Goal: Task Accomplishment & Management: Use online tool/utility

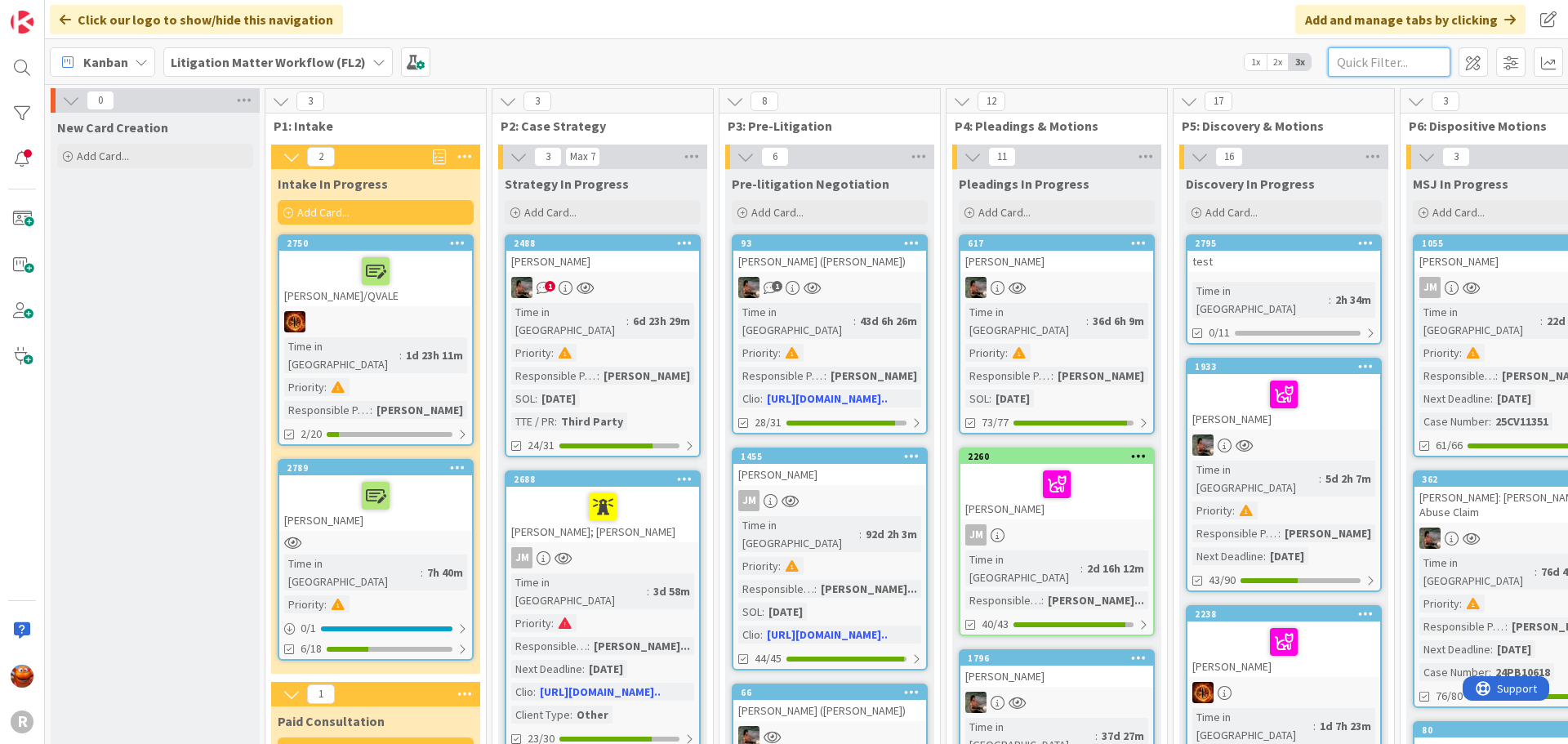
click at [1420, 68] on input "text" at bounding box center [1388, 62] width 123 height 30
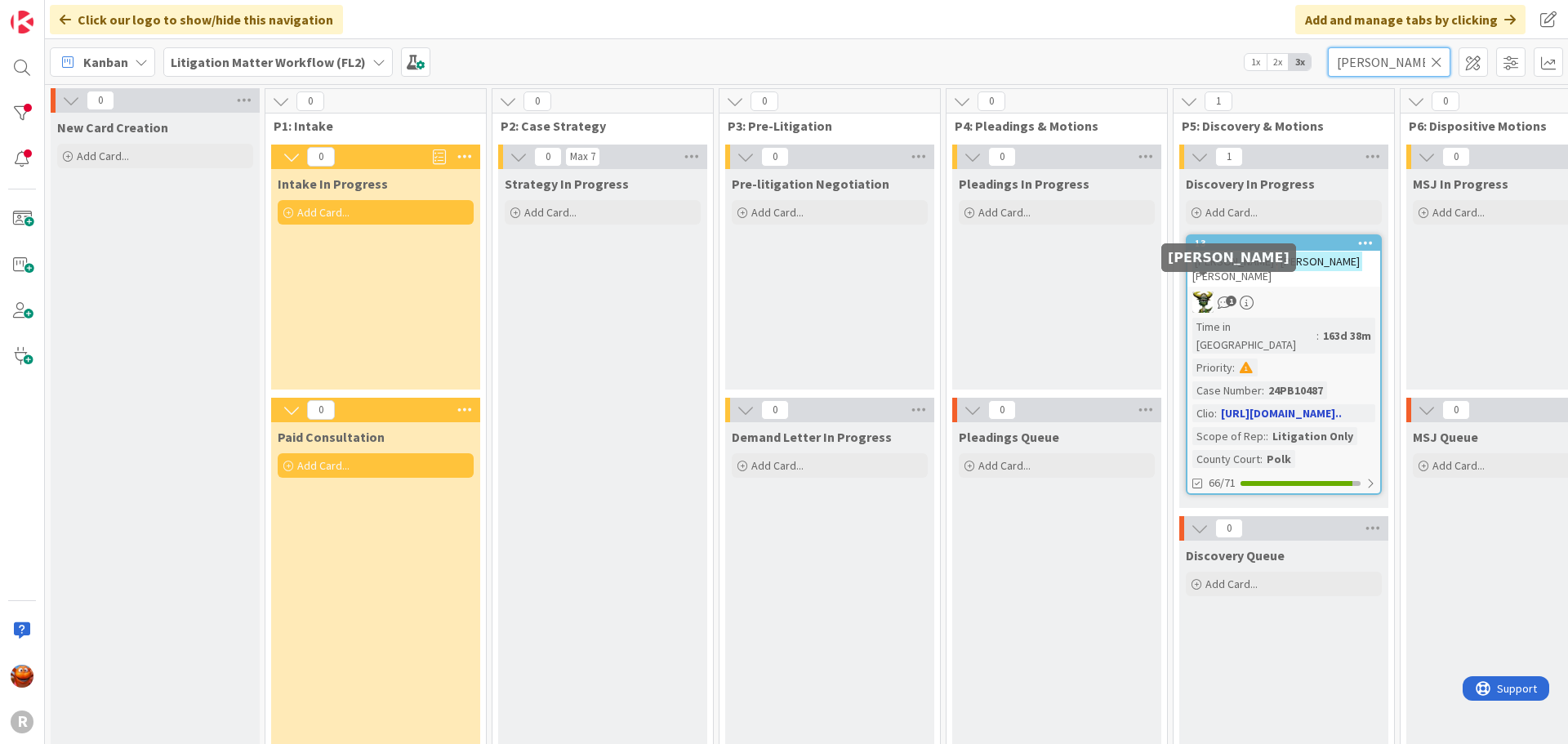
type input "[PERSON_NAME]"
click at [1295, 292] on div "1" at bounding box center [1283, 302] width 192 height 21
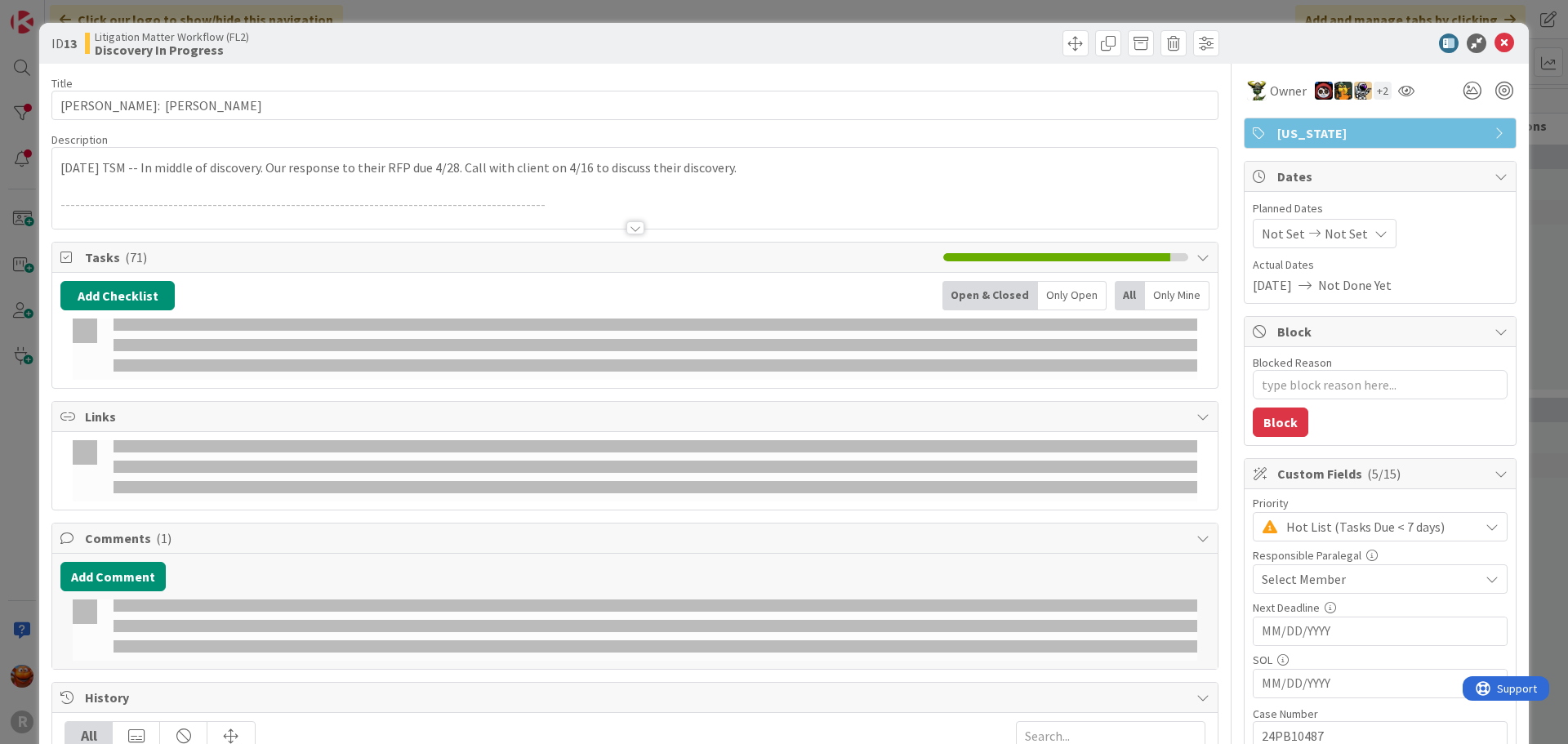
type textarea "x"
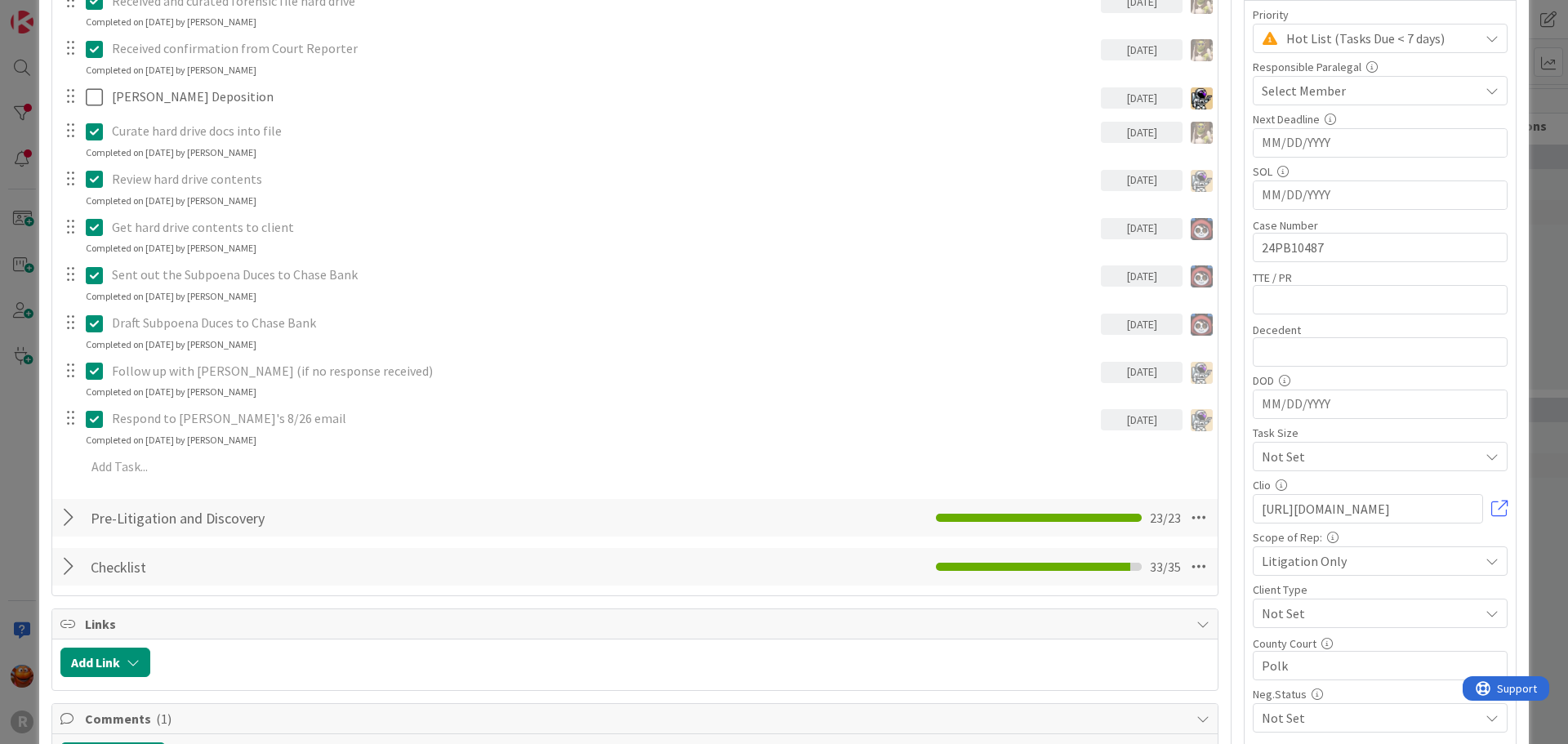
scroll to position [490, 0]
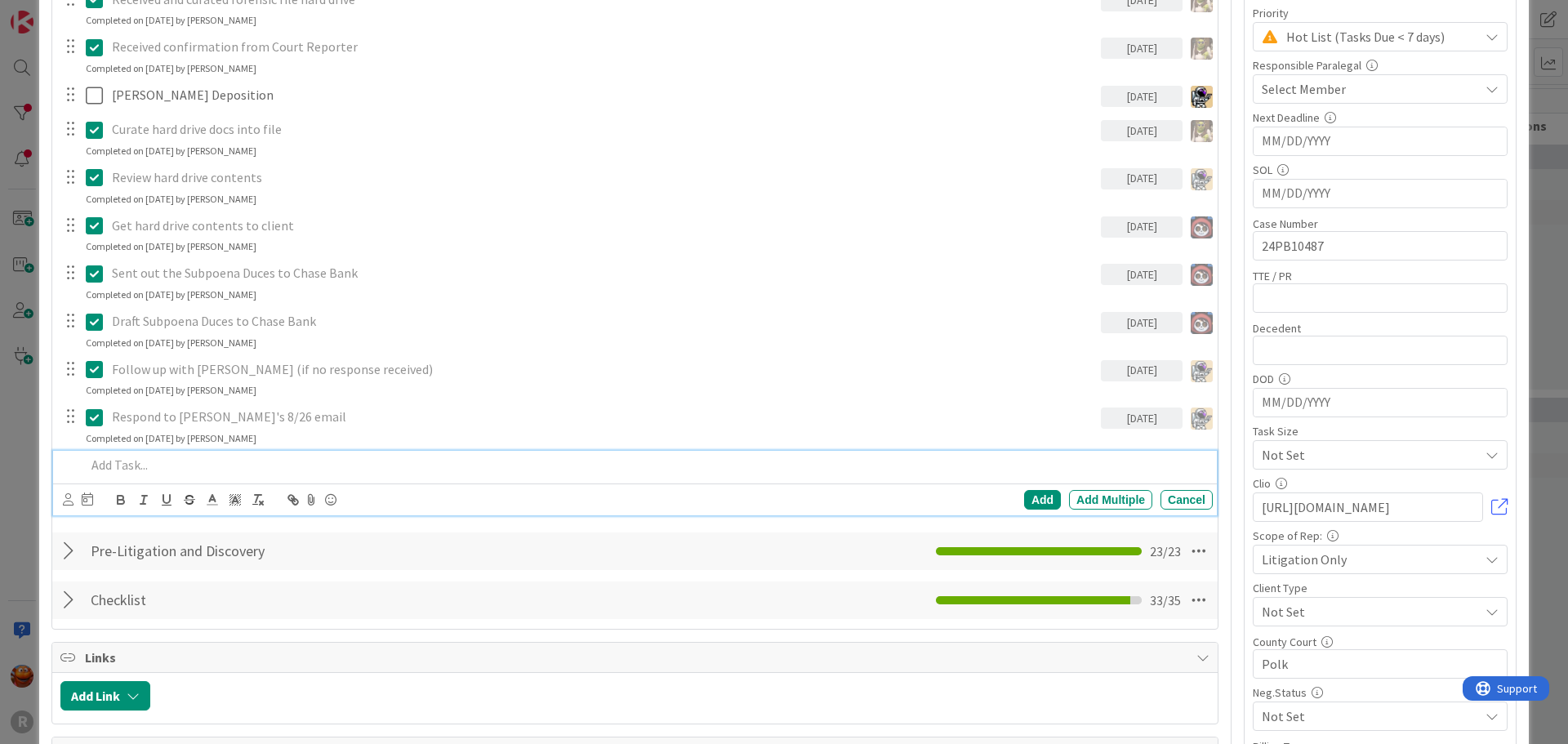
click at [192, 462] on p at bounding box center [646, 464] width 1121 height 19
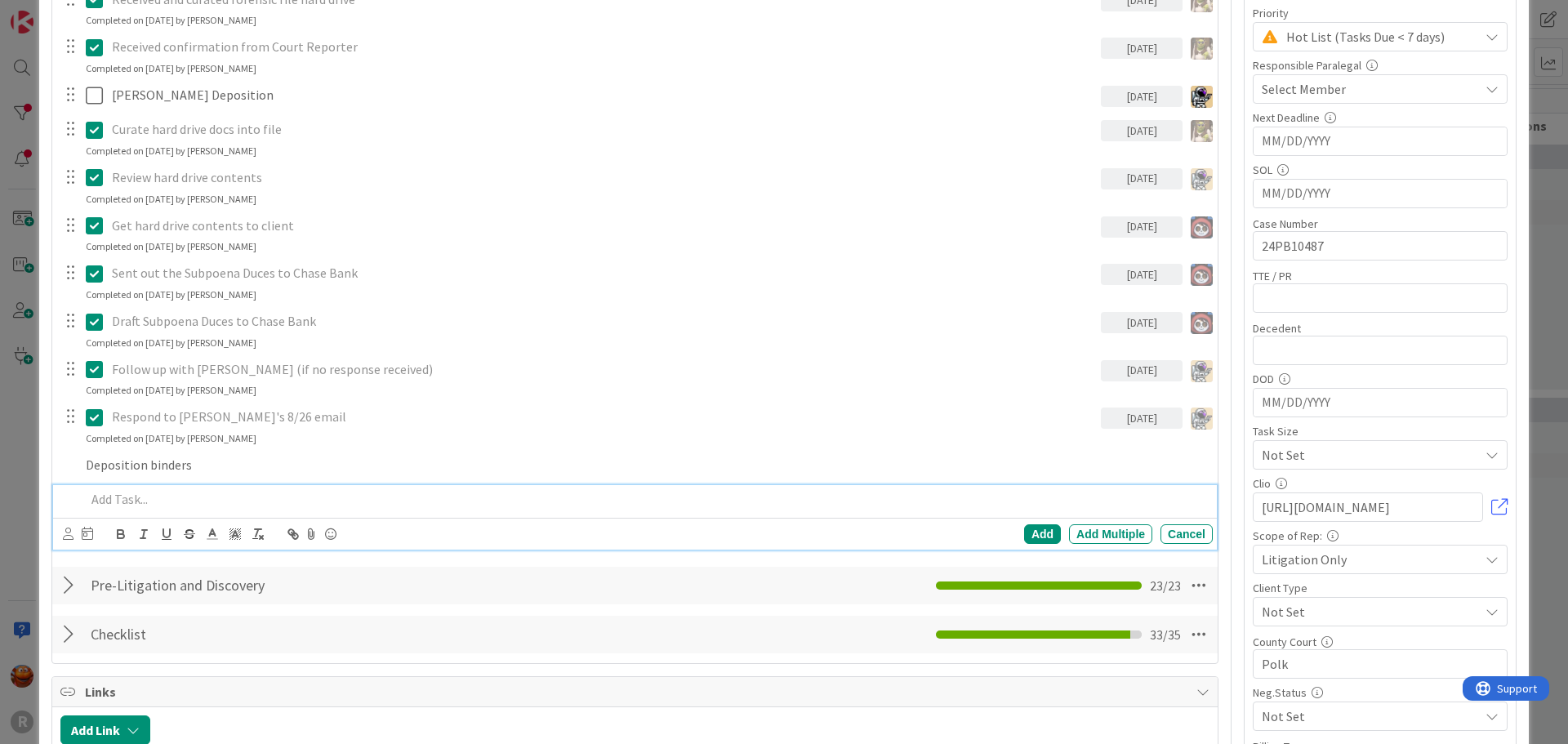
scroll to position [524, 0]
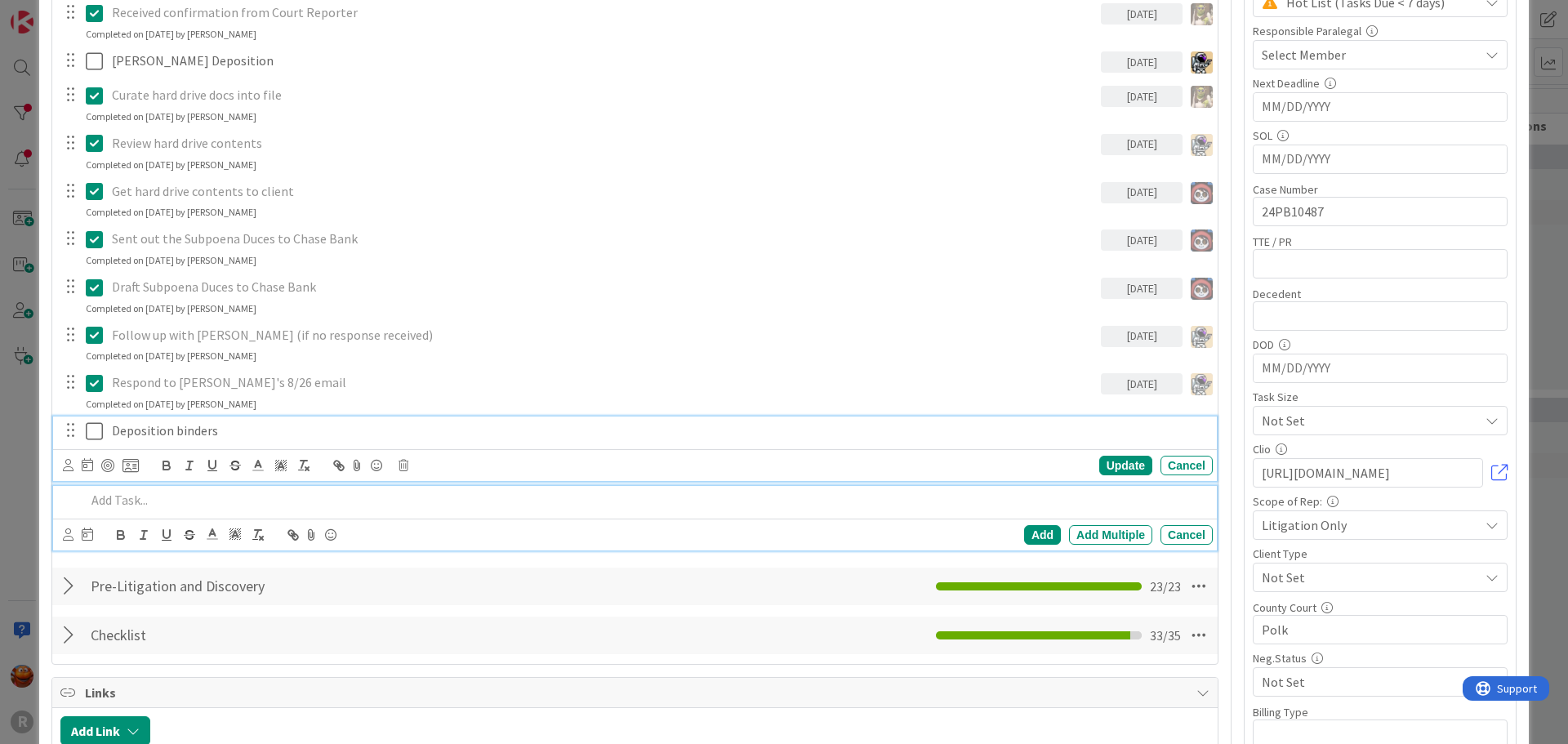
click at [193, 444] on div "Deposition binders Update Cancel" at bounding box center [634, 449] width 1164 height 64
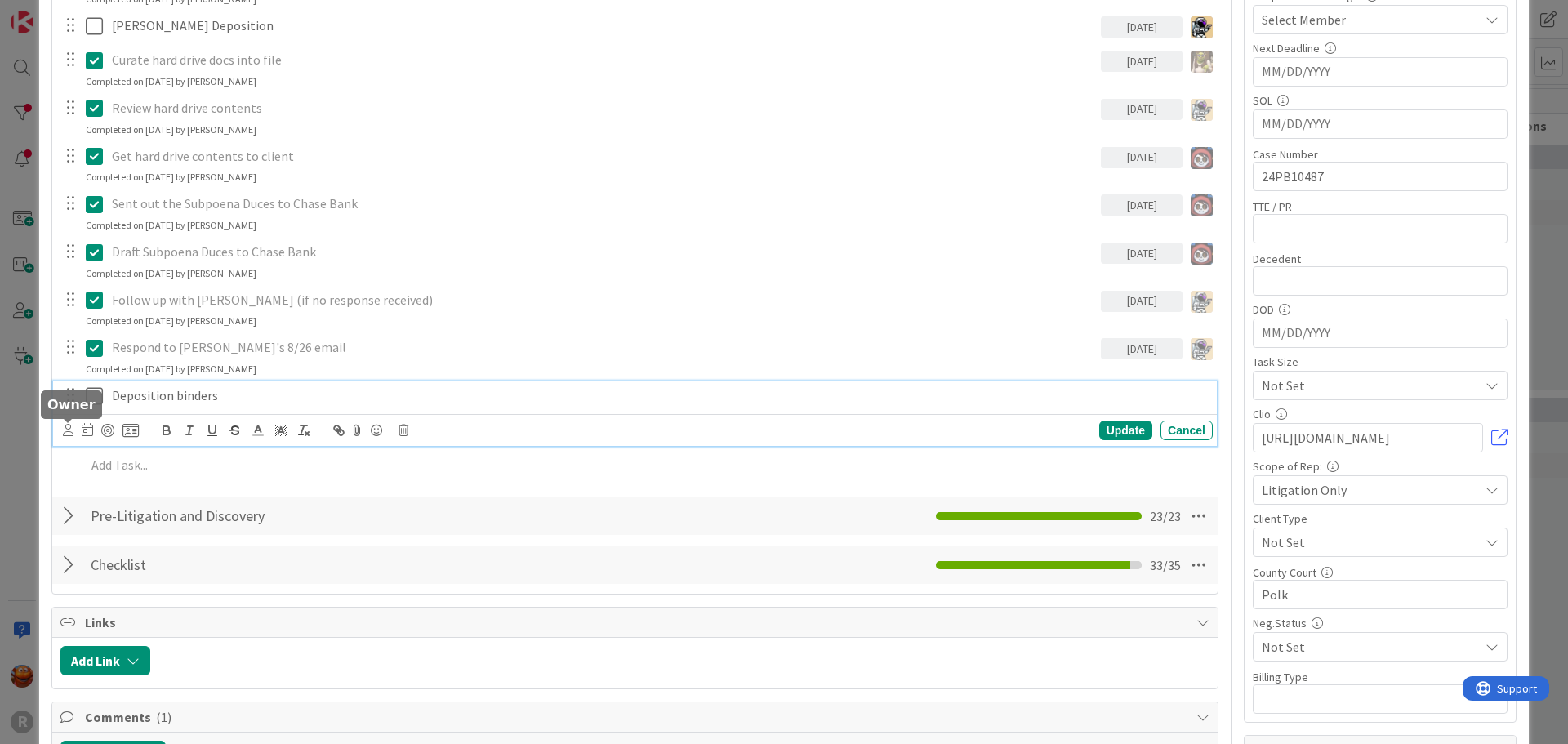
click at [72, 435] on icon at bounding box center [68, 430] width 11 height 13
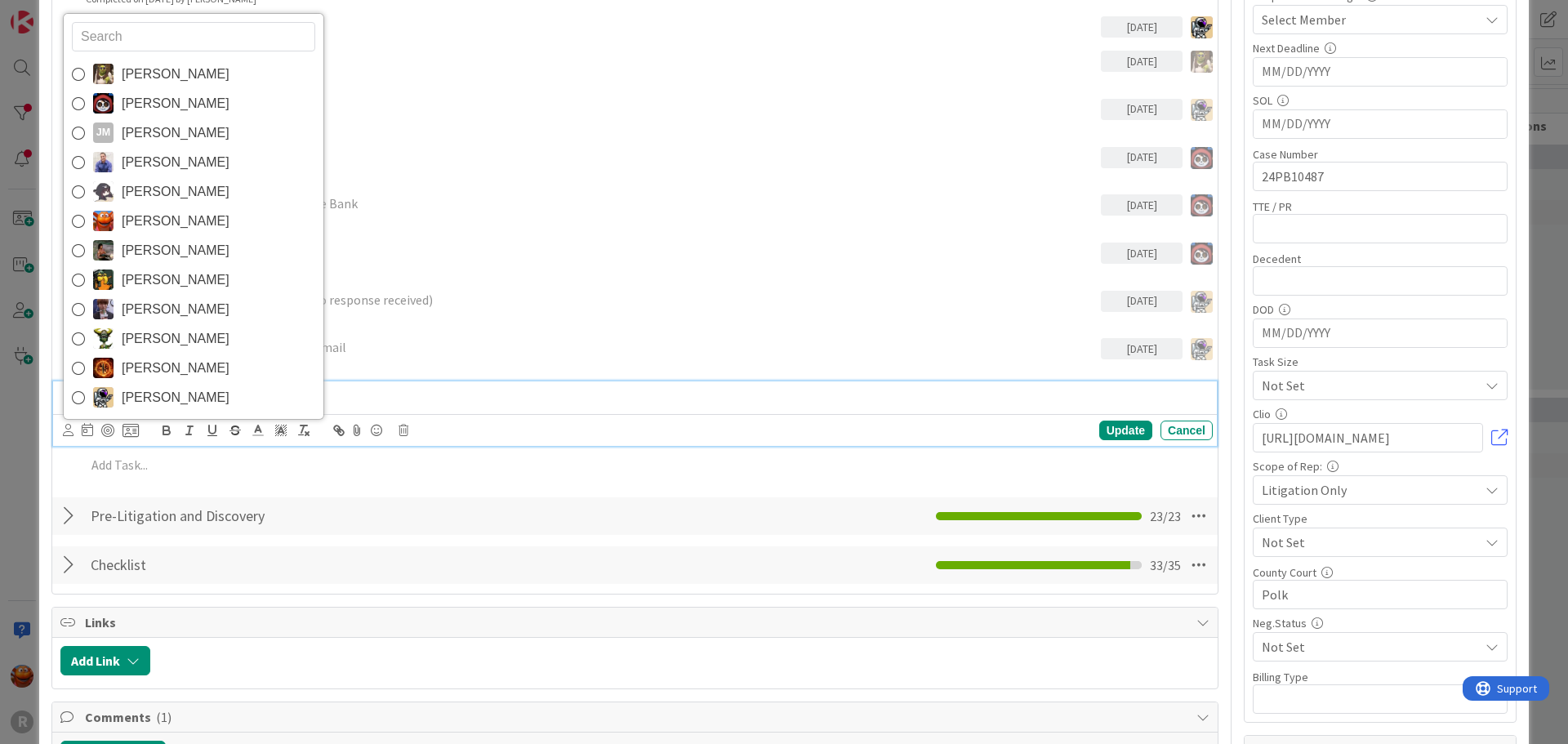
click at [151, 224] on span "[PERSON_NAME]" at bounding box center [175, 221] width 108 height 24
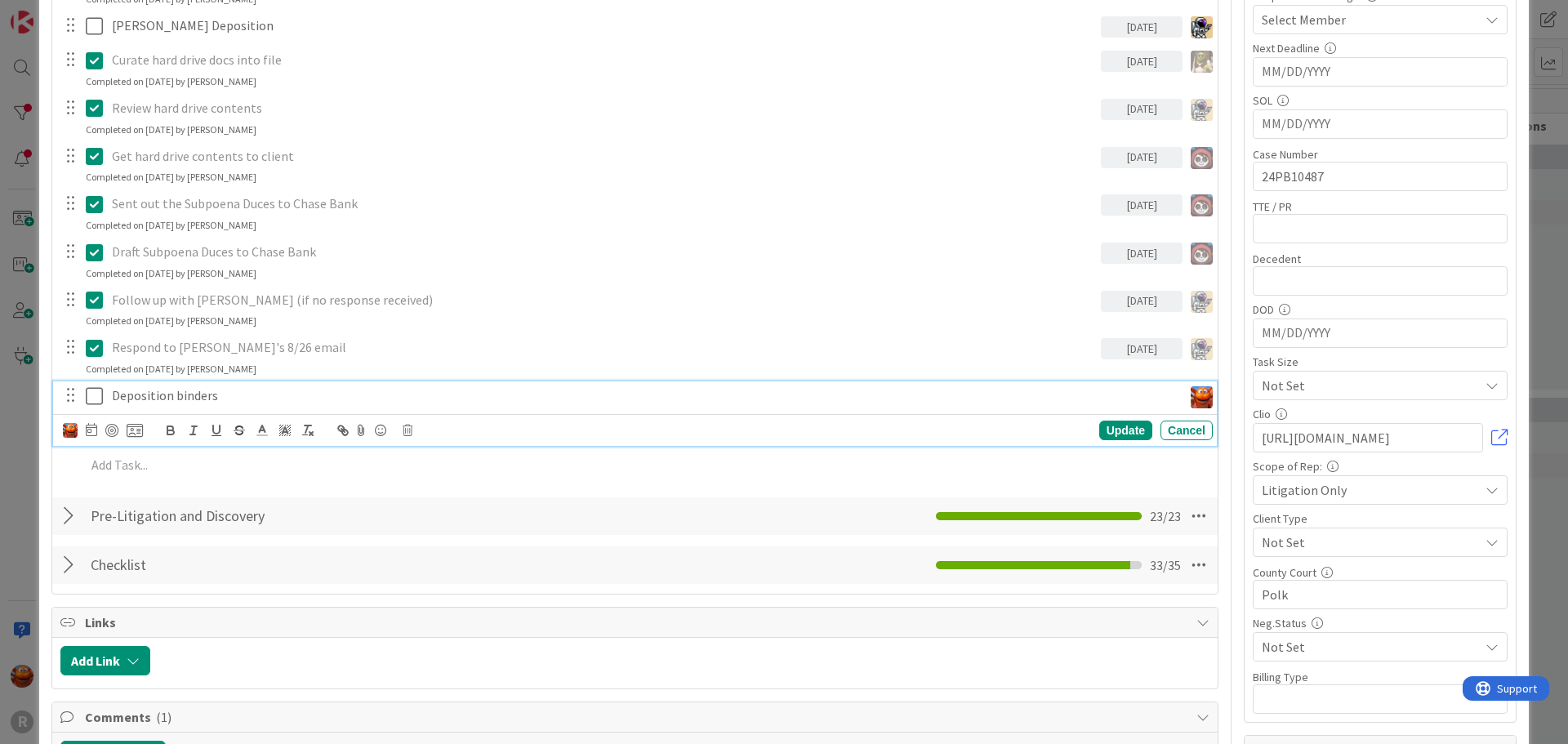
type textarea "x"
click at [97, 424] on icon at bounding box center [91, 429] width 12 height 13
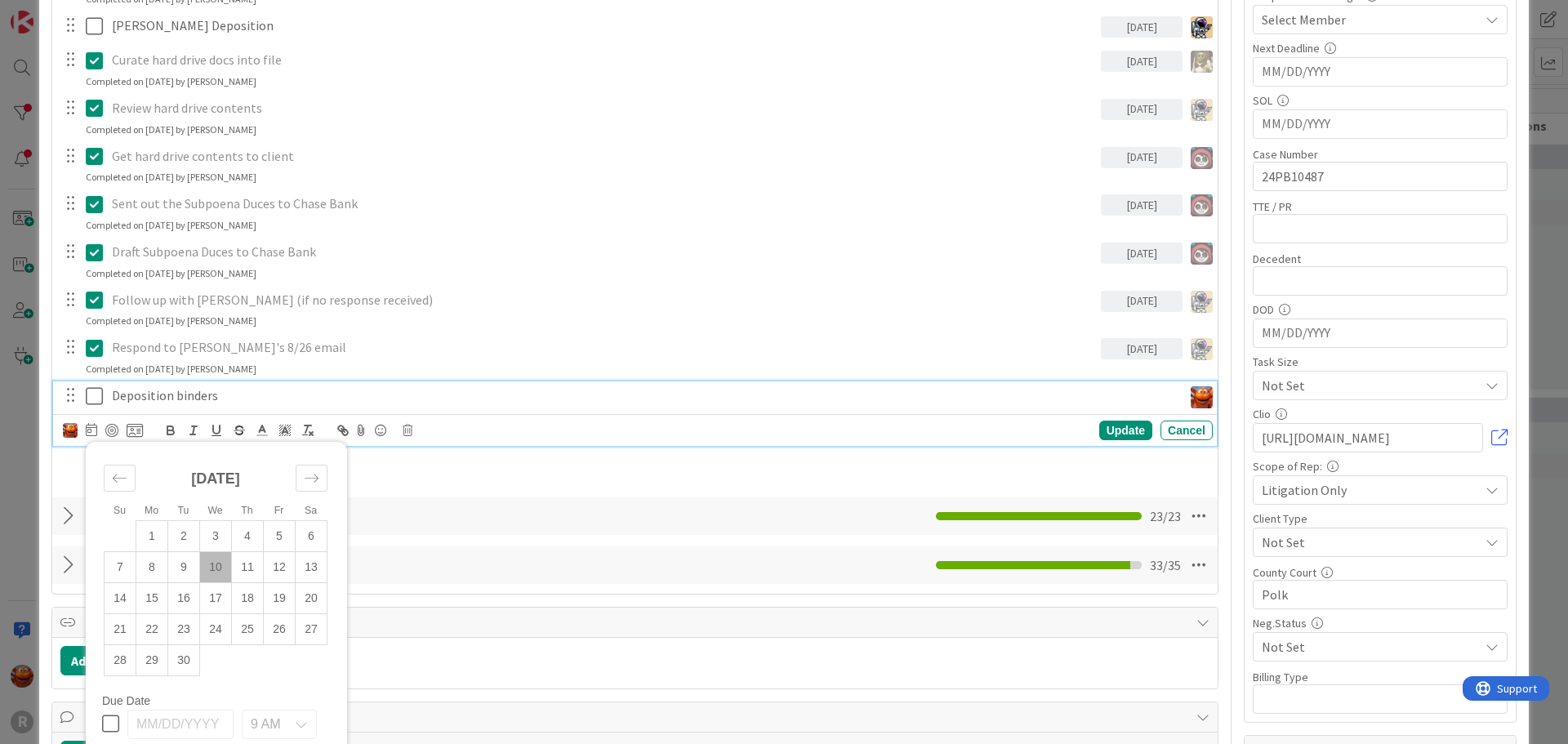
click at [220, 562] on td "10" at bounding box center [216, 566] width 32 height 31
type input "[DATE]"
click at [112, 435] on div at bounding box center [112, 430] width 13 height 13
type textarea "x"
click at [1099, 425] on div "Update" at bounding box center [1125, 430] width 53 height 20
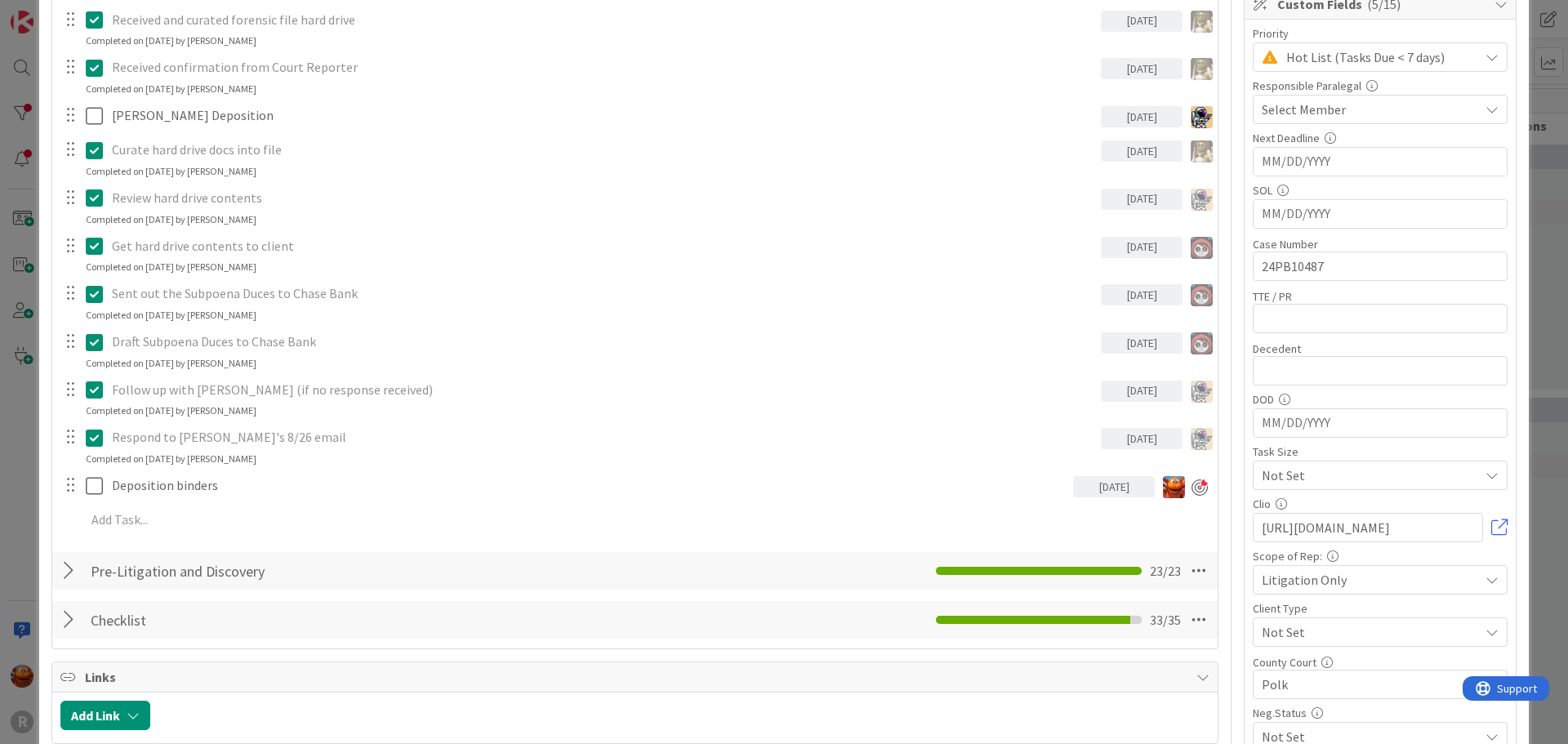
scroll to position [70, 0]
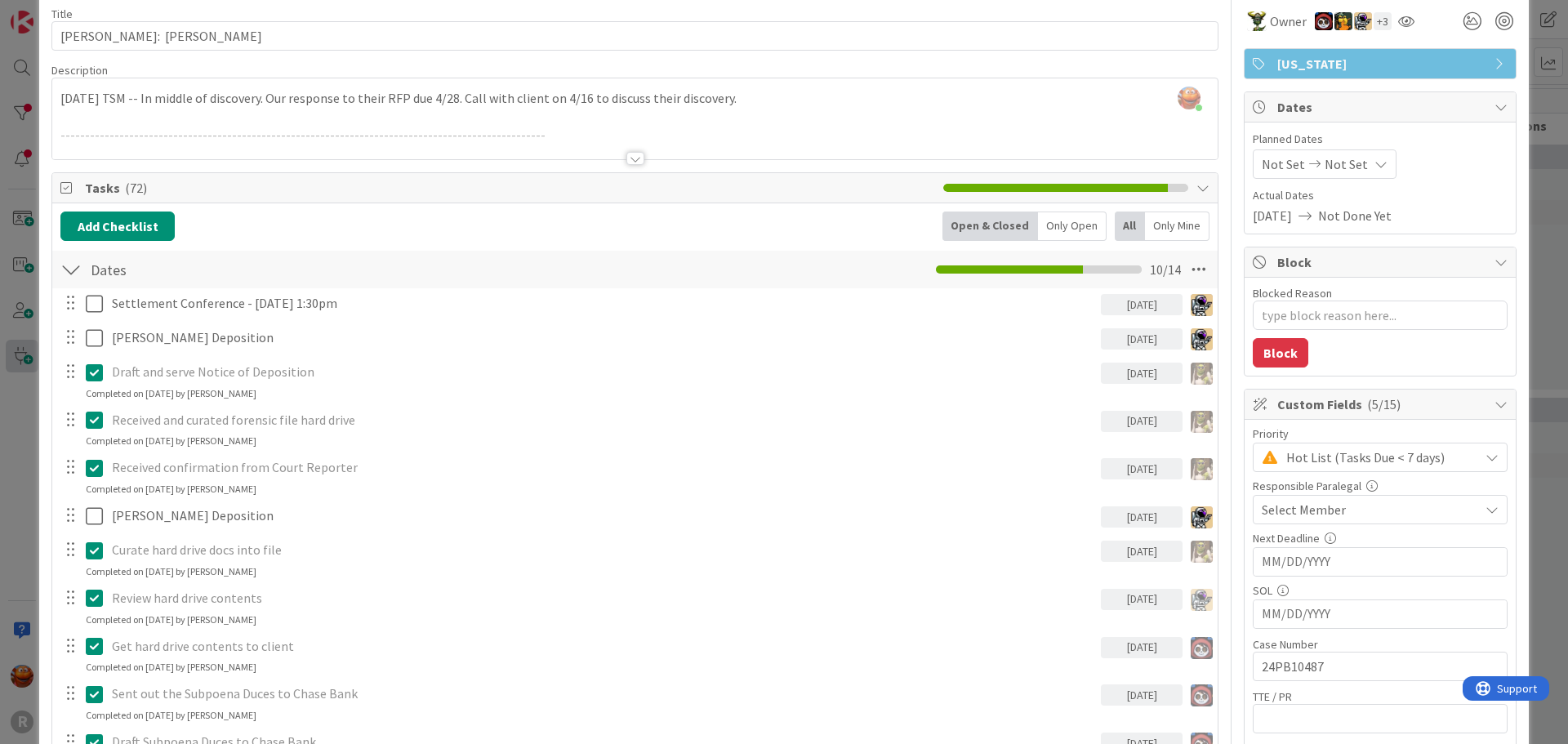
click at [13, 349] on div "ID 13 Litigation Matter Workflow (FL2) Discovery In Progress Title 27 / 128 [PE…" at bounding box center [784, 372] width 1568 height 744
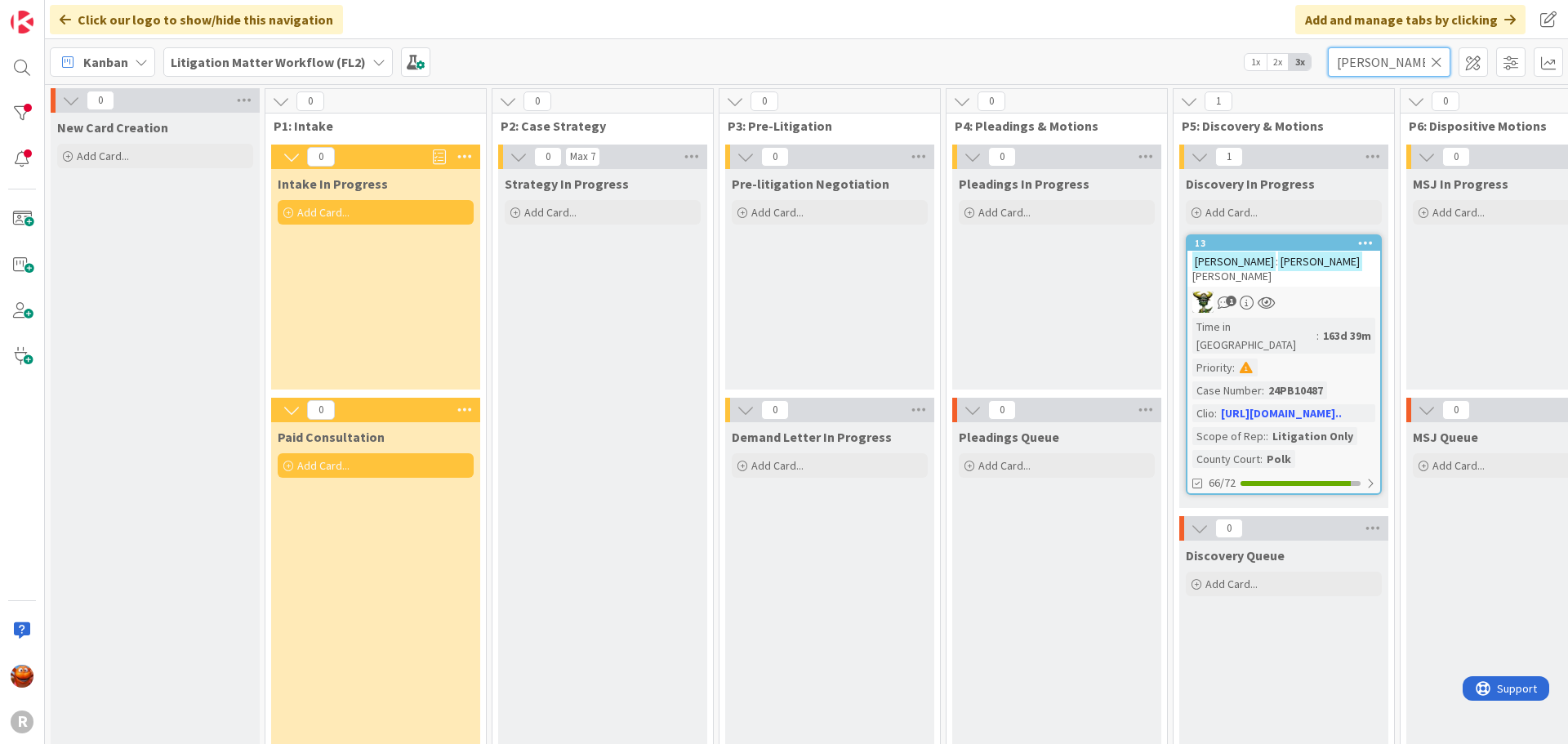
click at [1368, 75] on input "[PERSON_NAME]" at bounding box center [1388, 62] width 123 height 30
